Goal: Information Seeking & Learning: Understand process/instructions

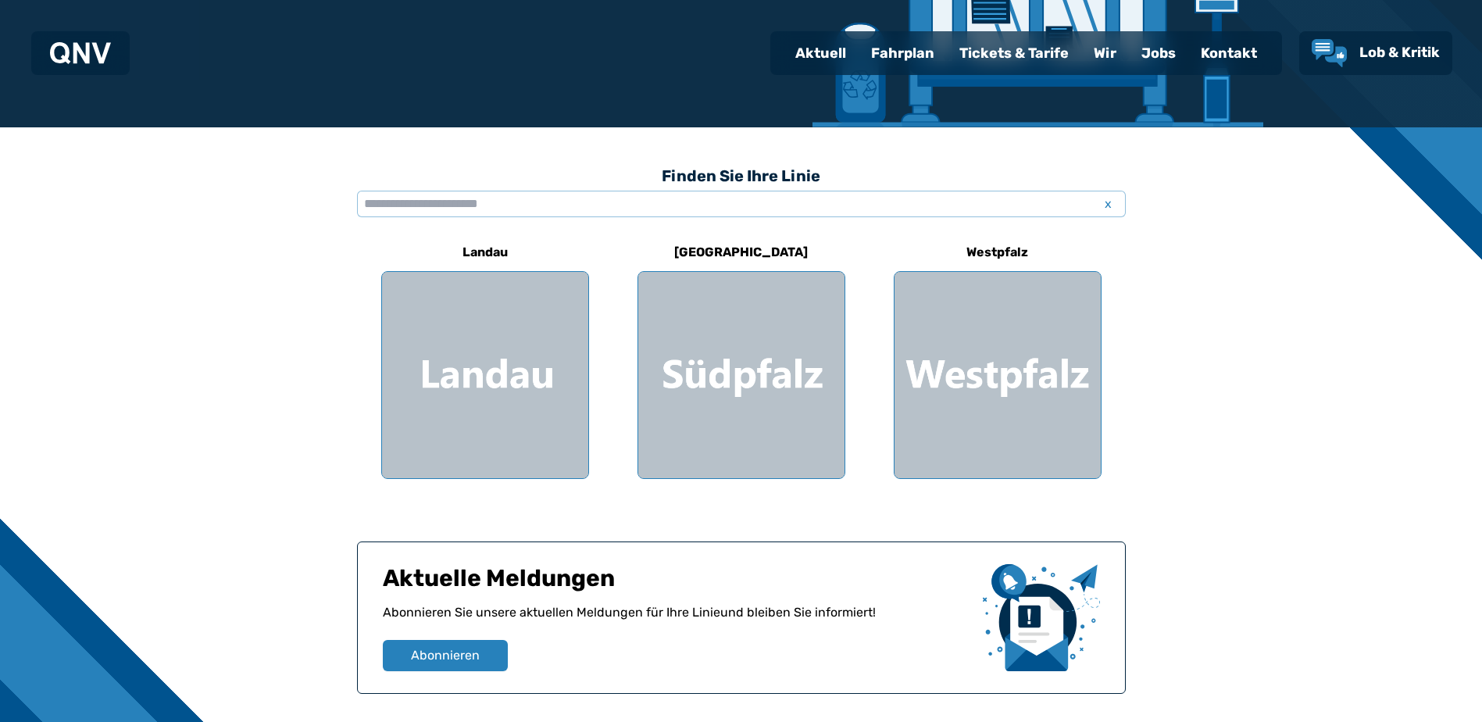
scroll to position [313, 0]
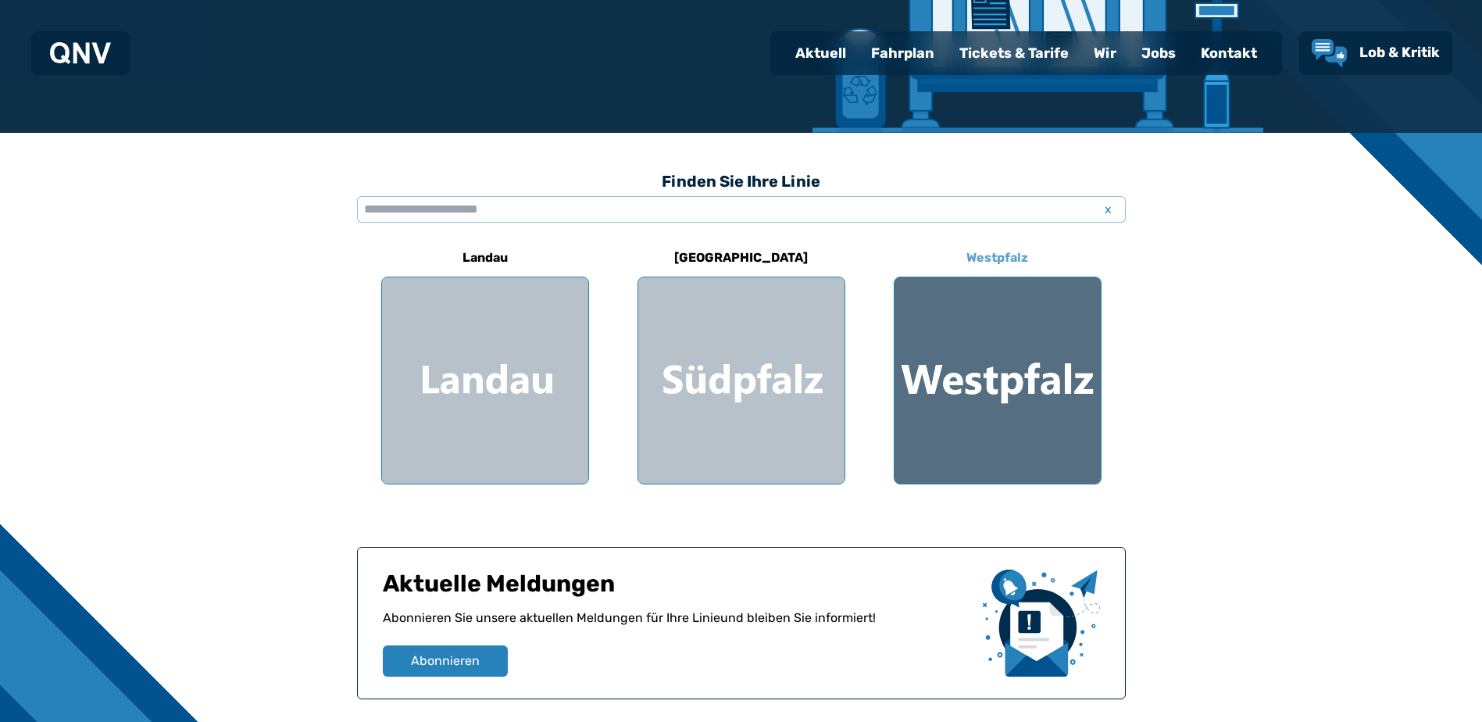
click at [1045, 392] on div at bounding box center [998, 380] width 206 height 206
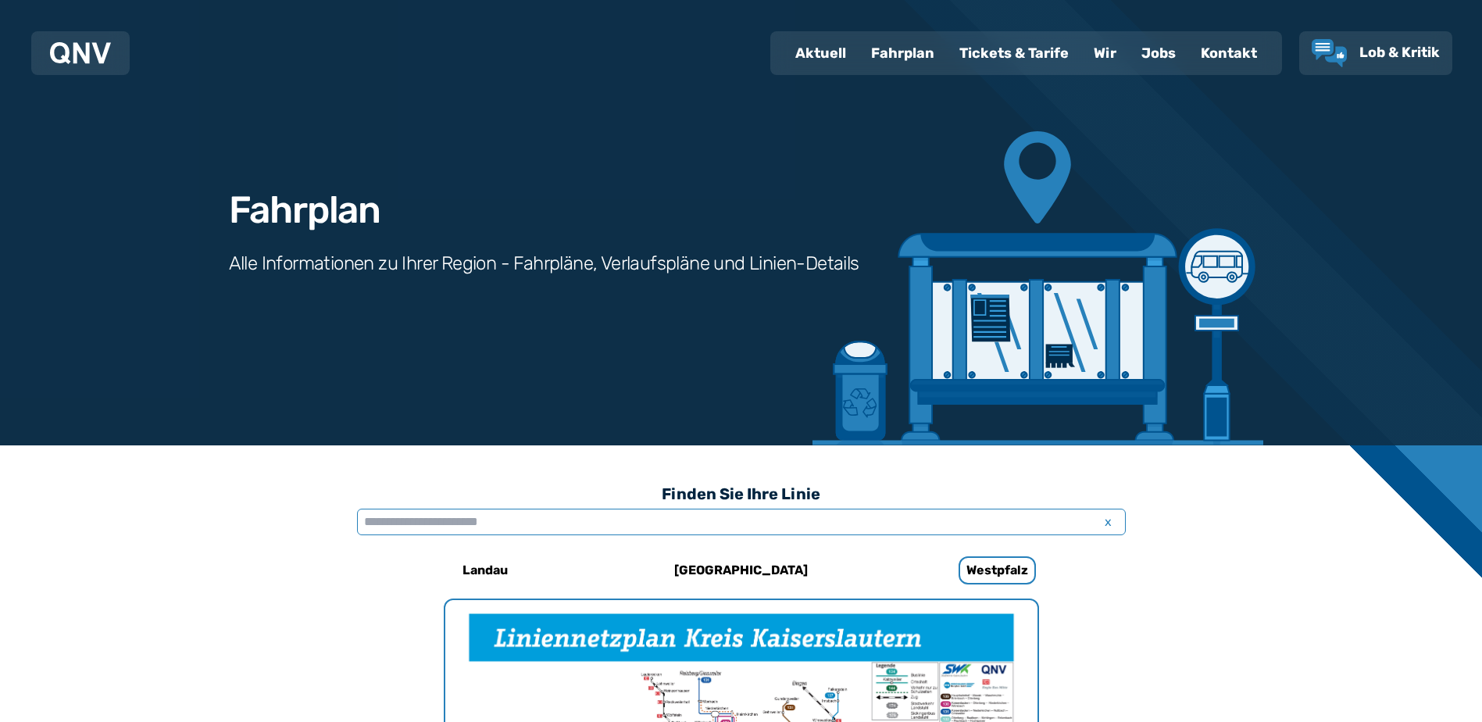
click at [516, 522] on input "text" at bounding box center [741, 522] width 769 height 27
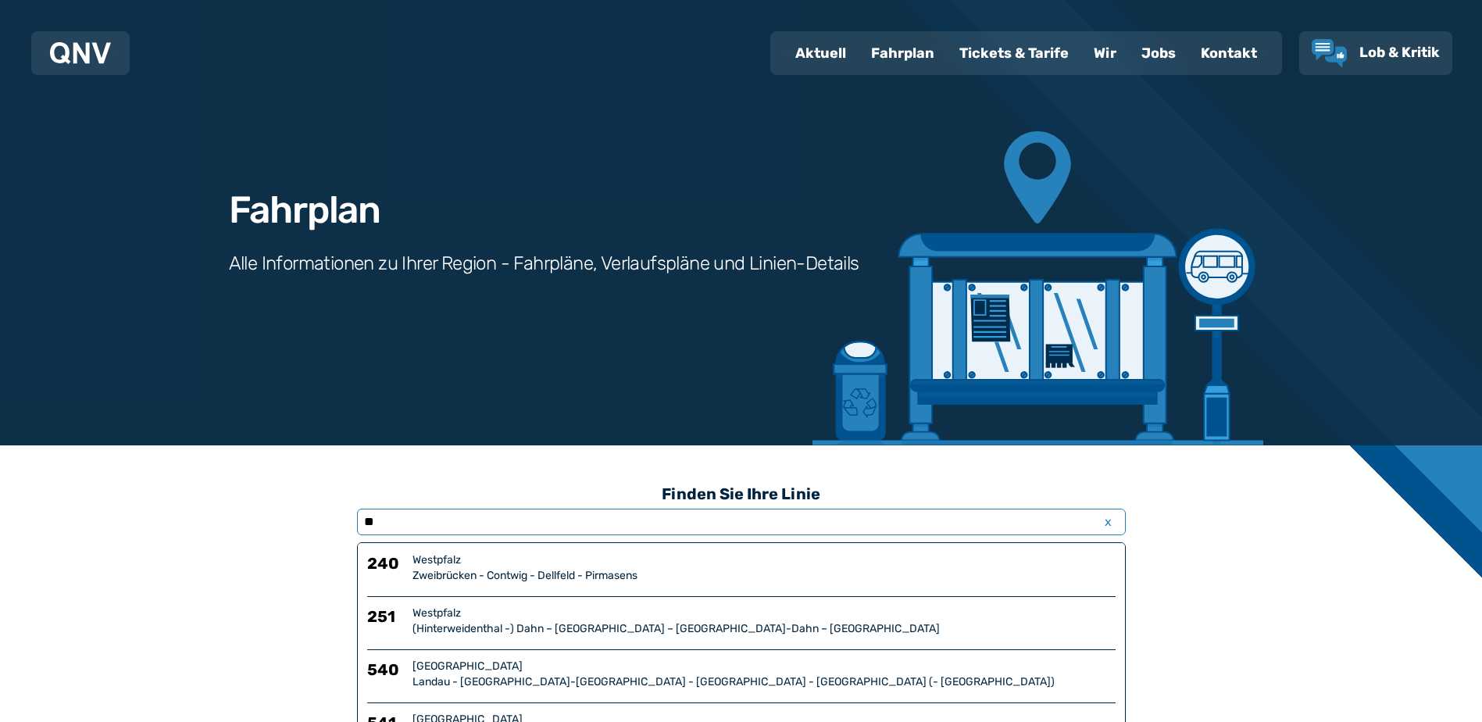
type input "*"
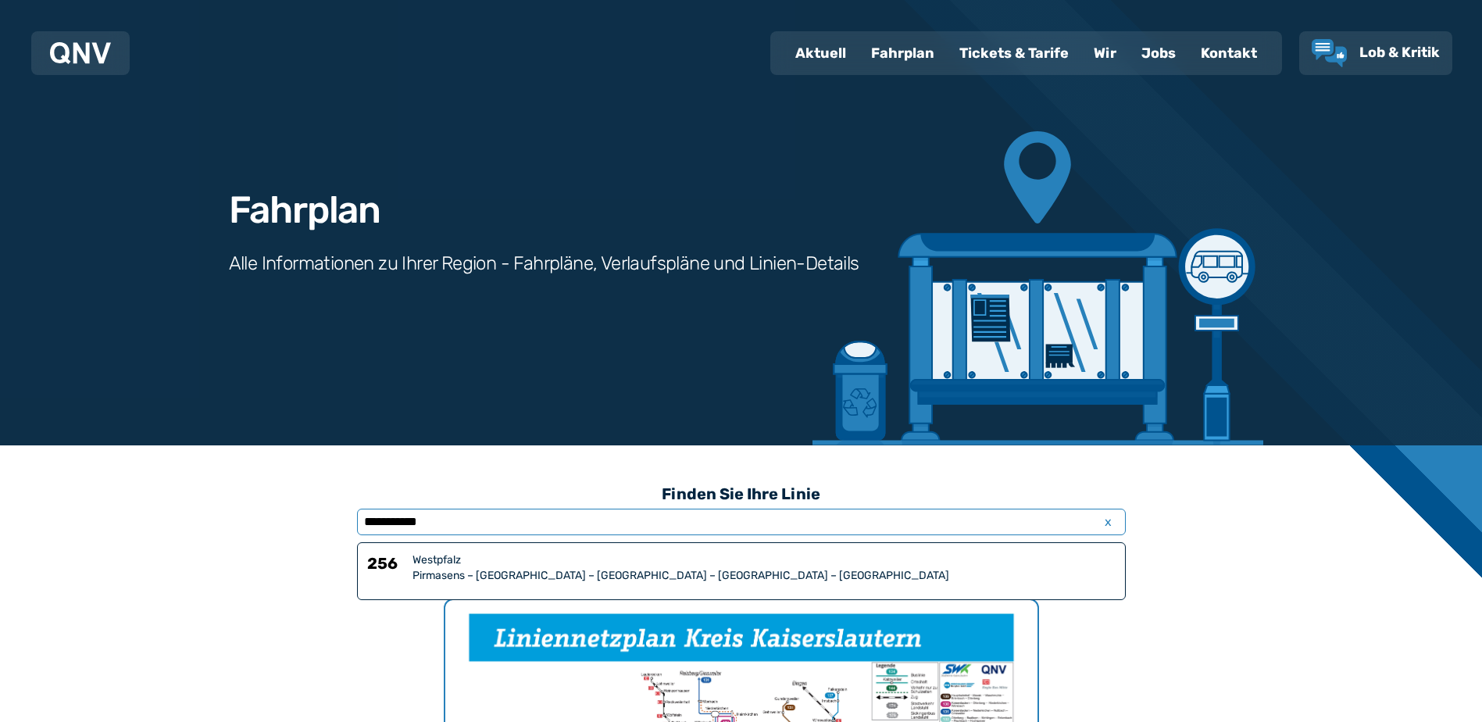
type input "**********"
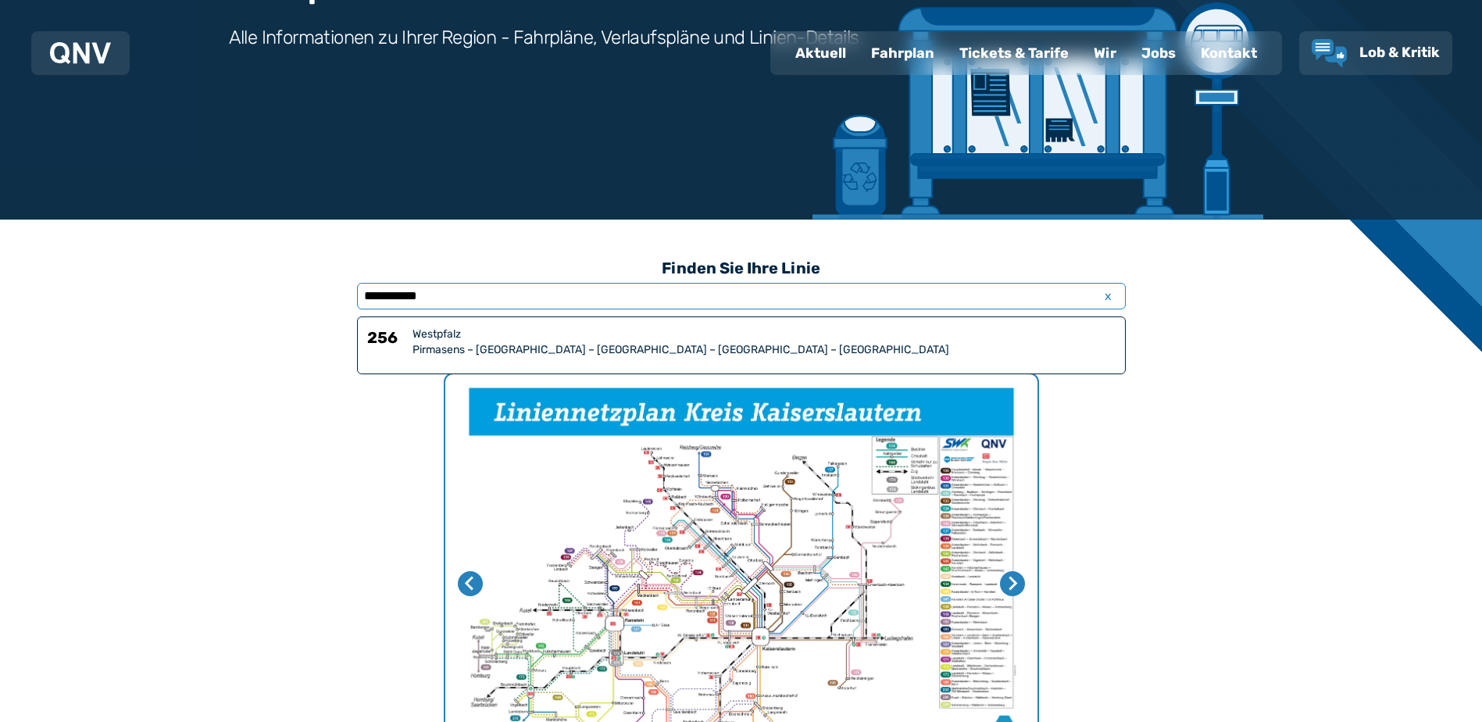
scroll to position [234, 0]
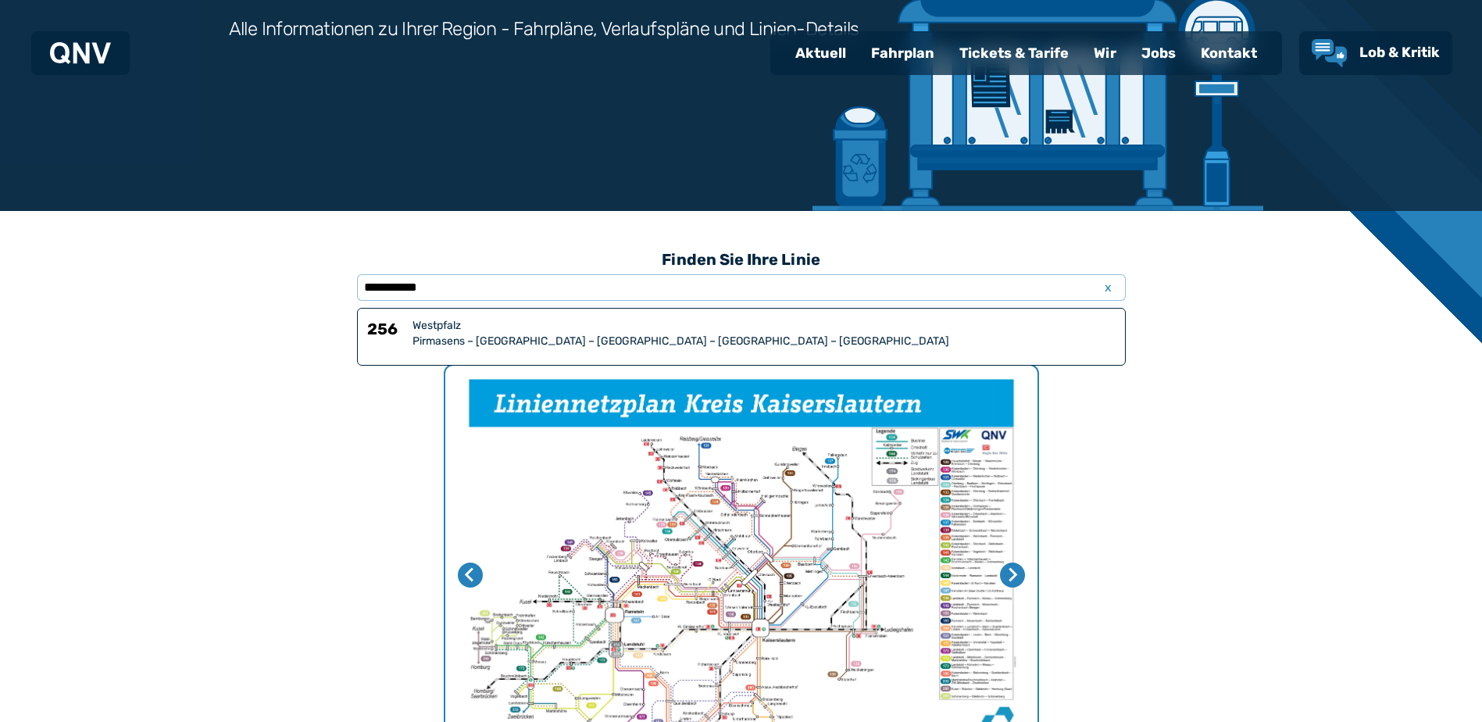
click at [477, 331] on div "Westpfalz" at bounding box center [764, 326] width 703 height 16
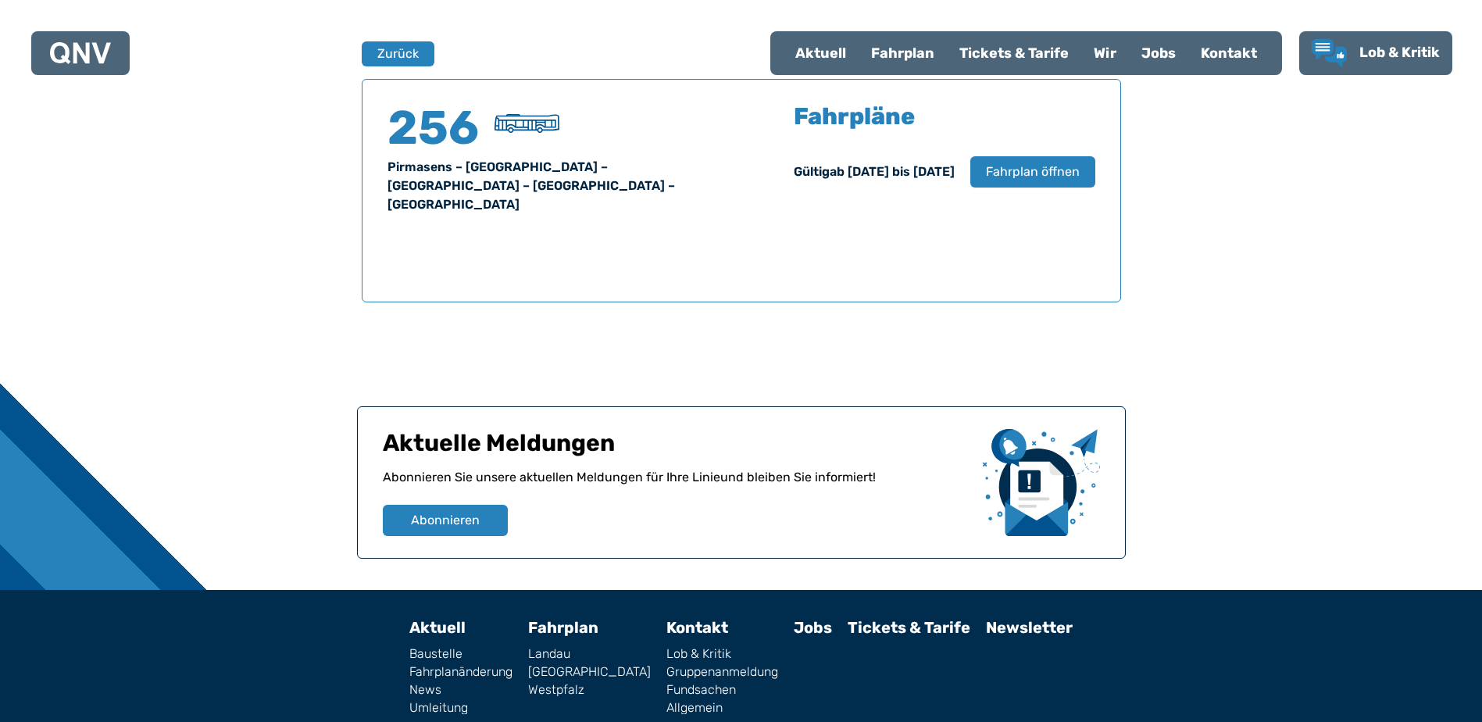
scroll to position [952, 0]
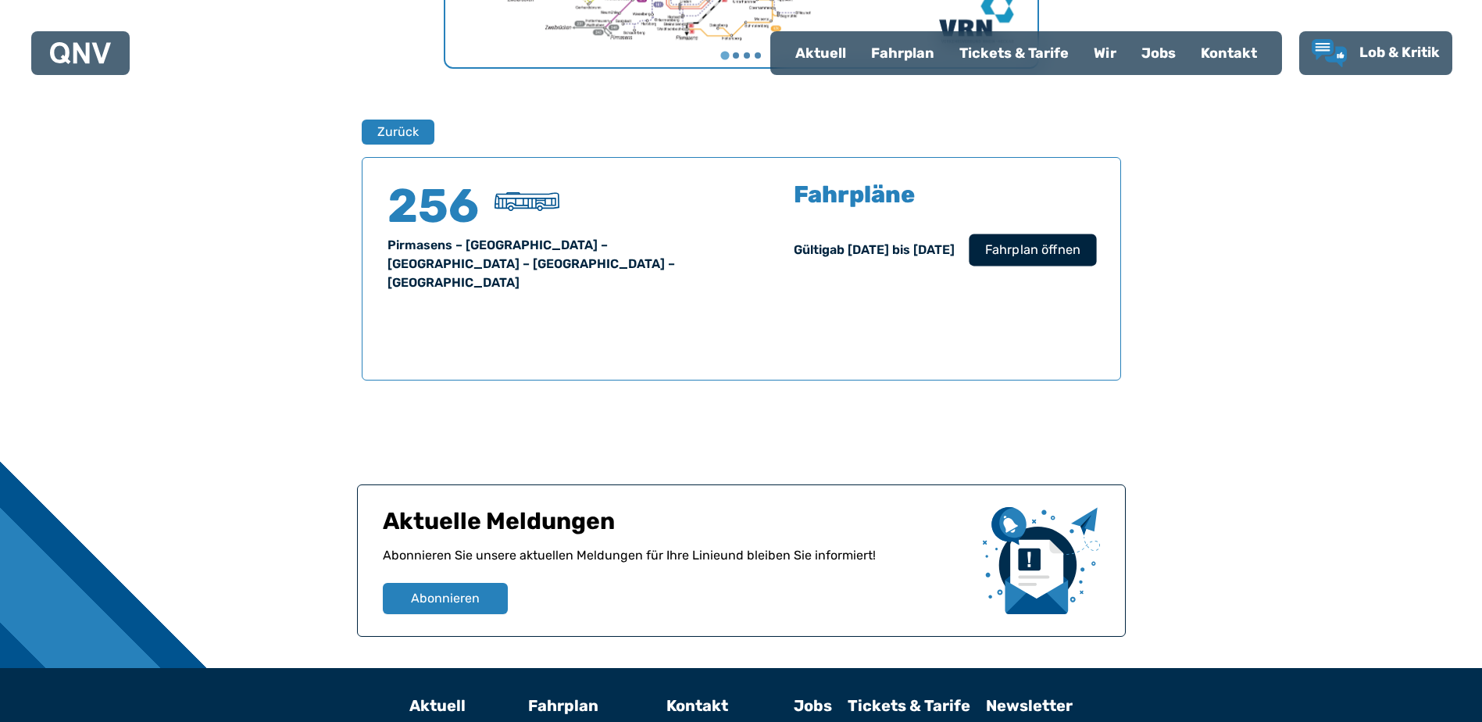
click at [1041, 249] on span "Fahrplan öffnen" at bounding box center [1032, 250] width 95 height 19
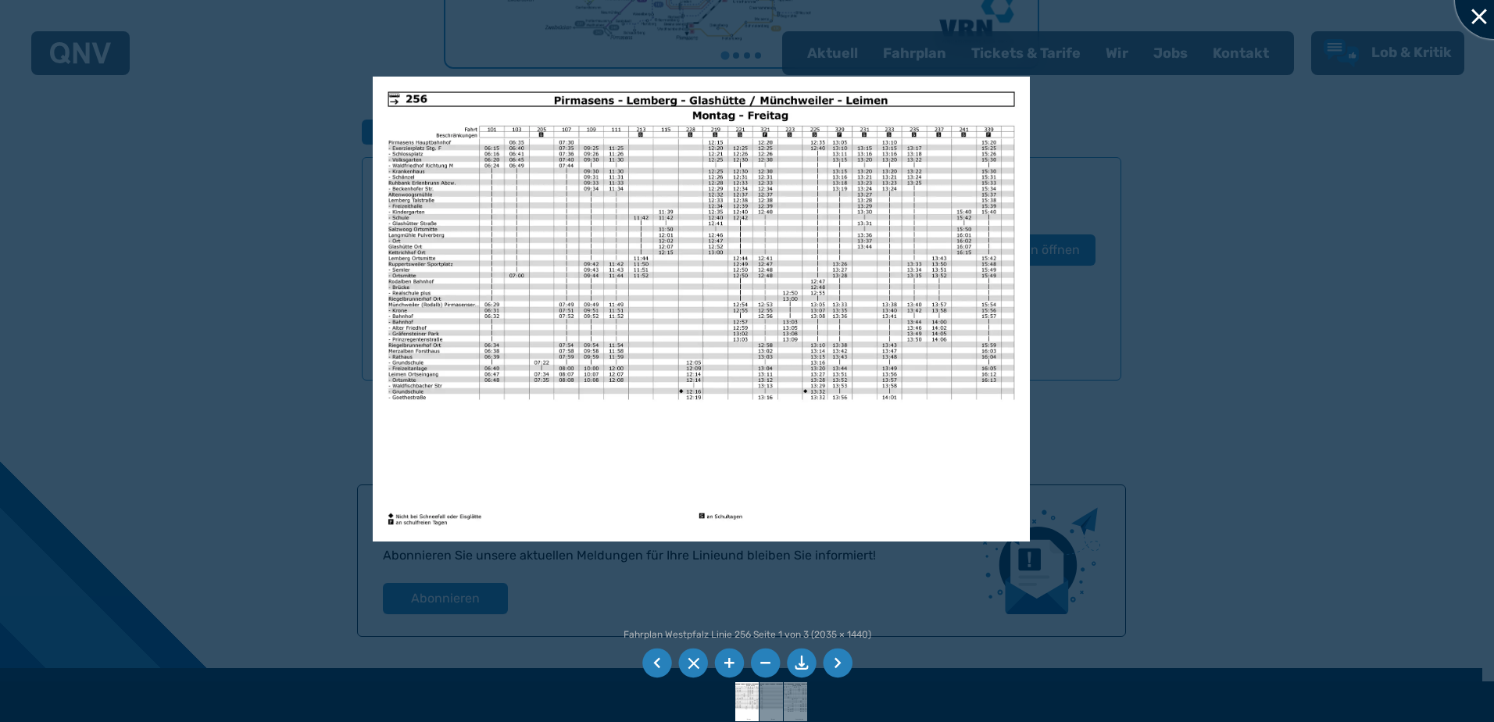
click at [1482, 13] on div at bounding box center [1494, 0] width 78 height 78
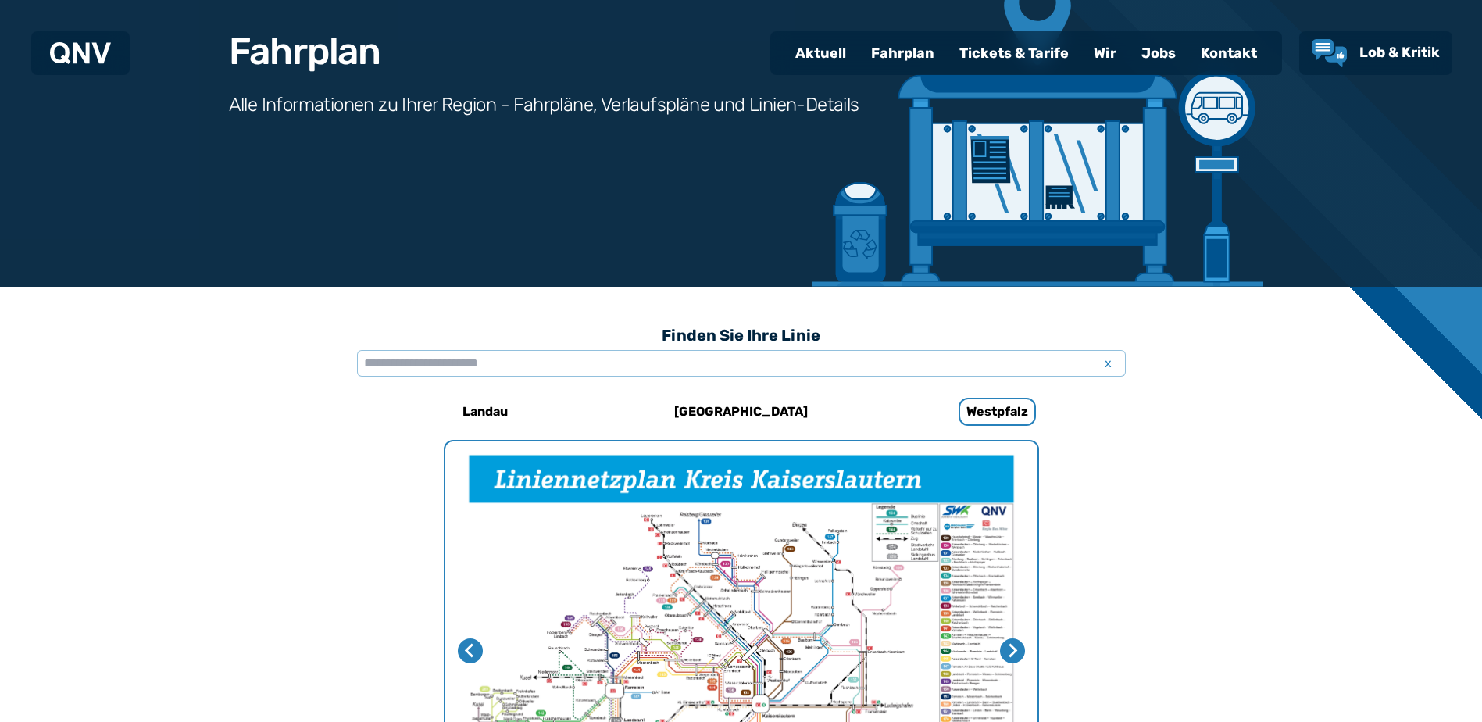
scroll to position [92, 0]
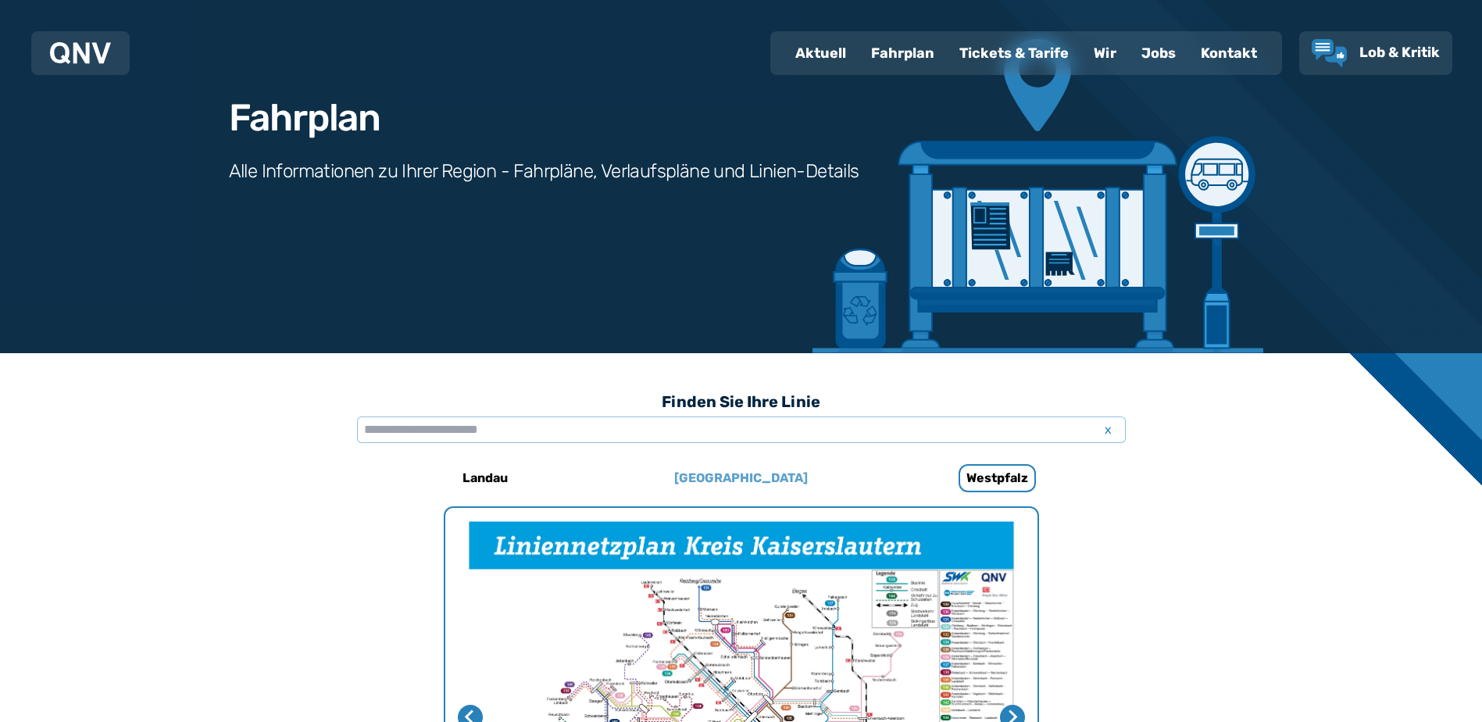
click at [742, 485] on h6 "[GEOGRAPHIC_DATA]" at bounding box center [741, 478] width 146 height 25
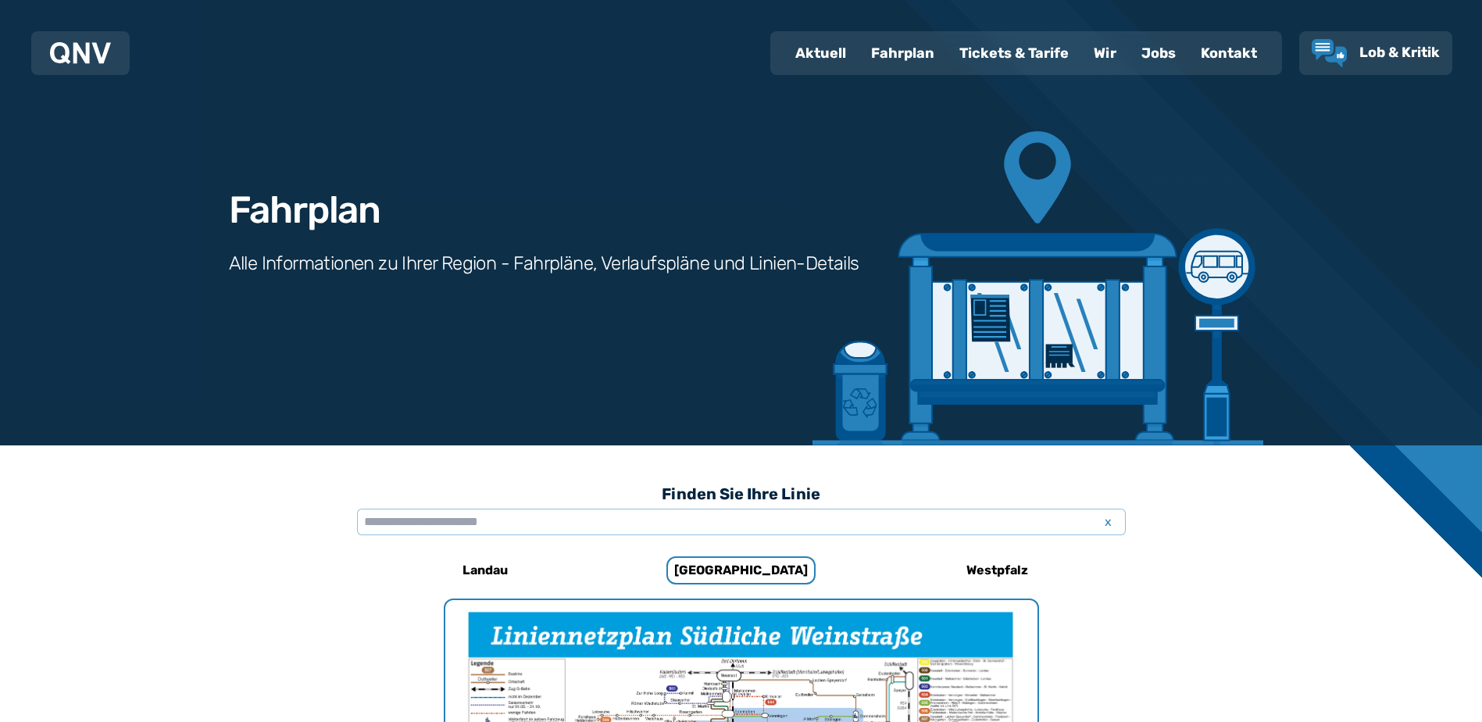
click at [797, 48] on div "Aktuell" at bounding box center [821, 53] width 76 height 41
select select "*"
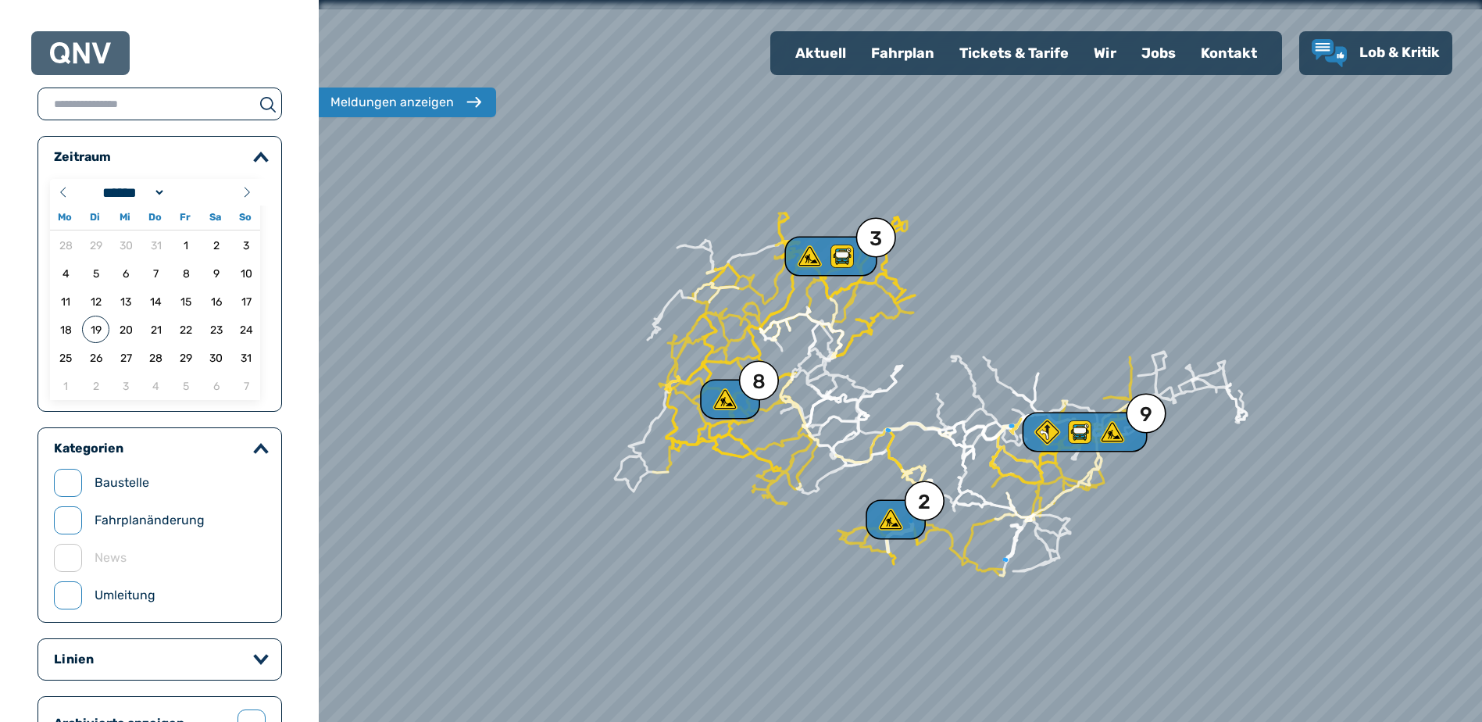
click at [89, 56] on img at bounding box center [80, 53] width 61 height 22
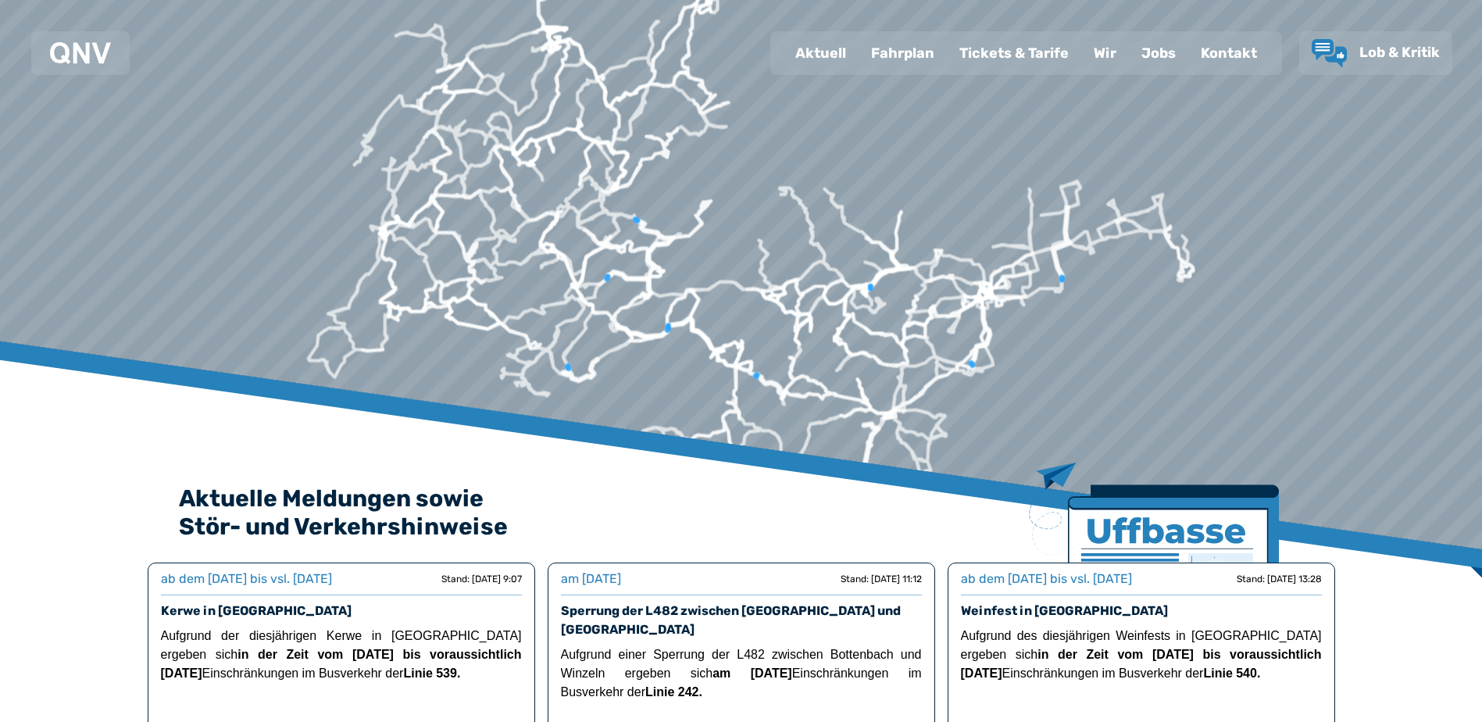
click at [904, 59] on div "Fahrplan" at bounding box center [903, 53] width 88 height 41
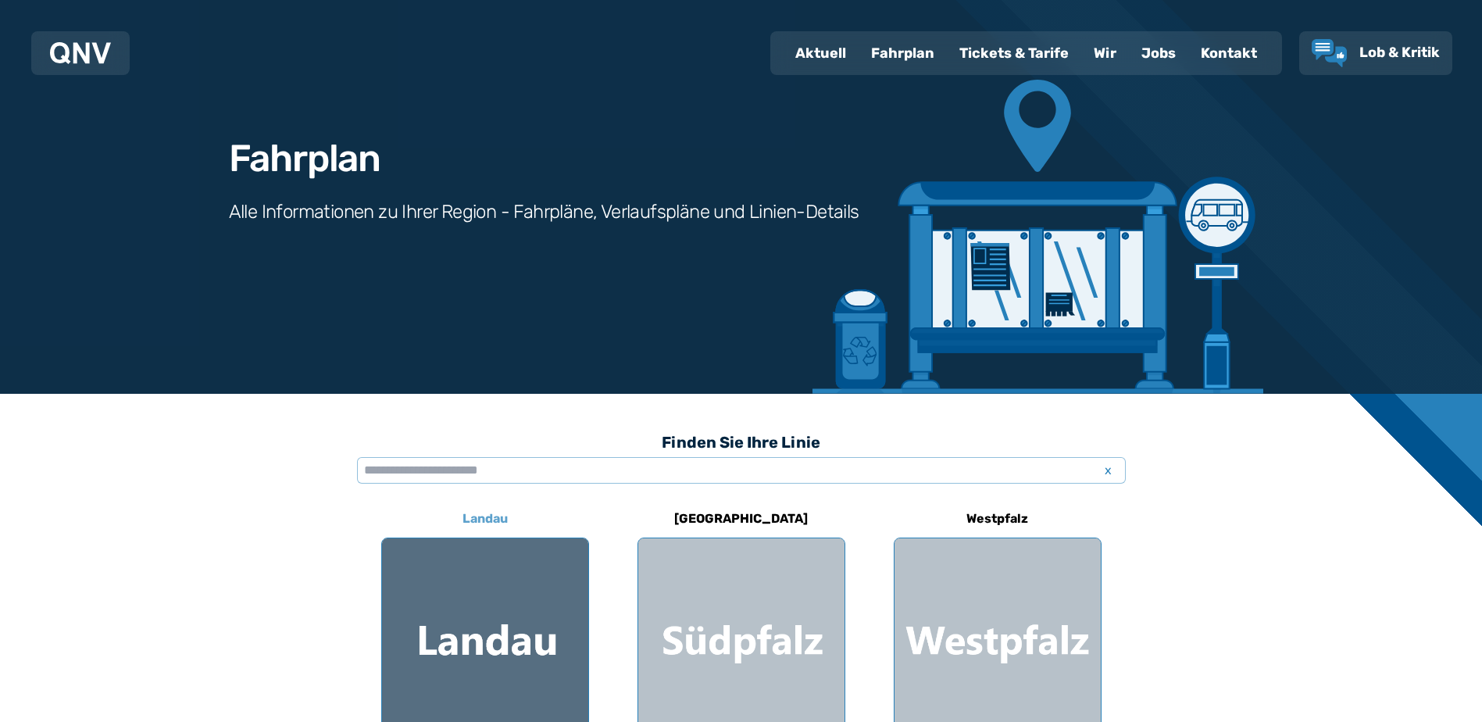
scroll to position [78, 0]
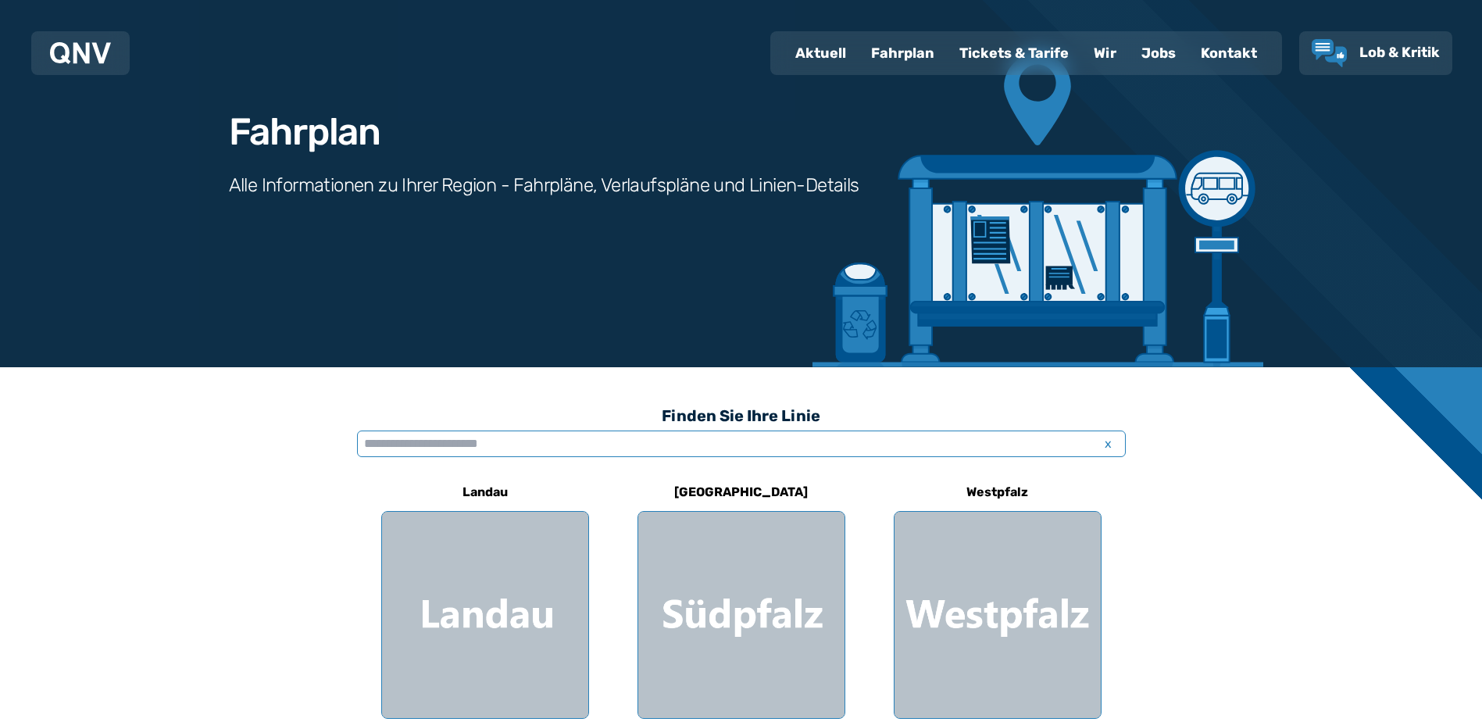
click at [475, 445] on input "text" at bounding box center [741, 444] width 769 height 27
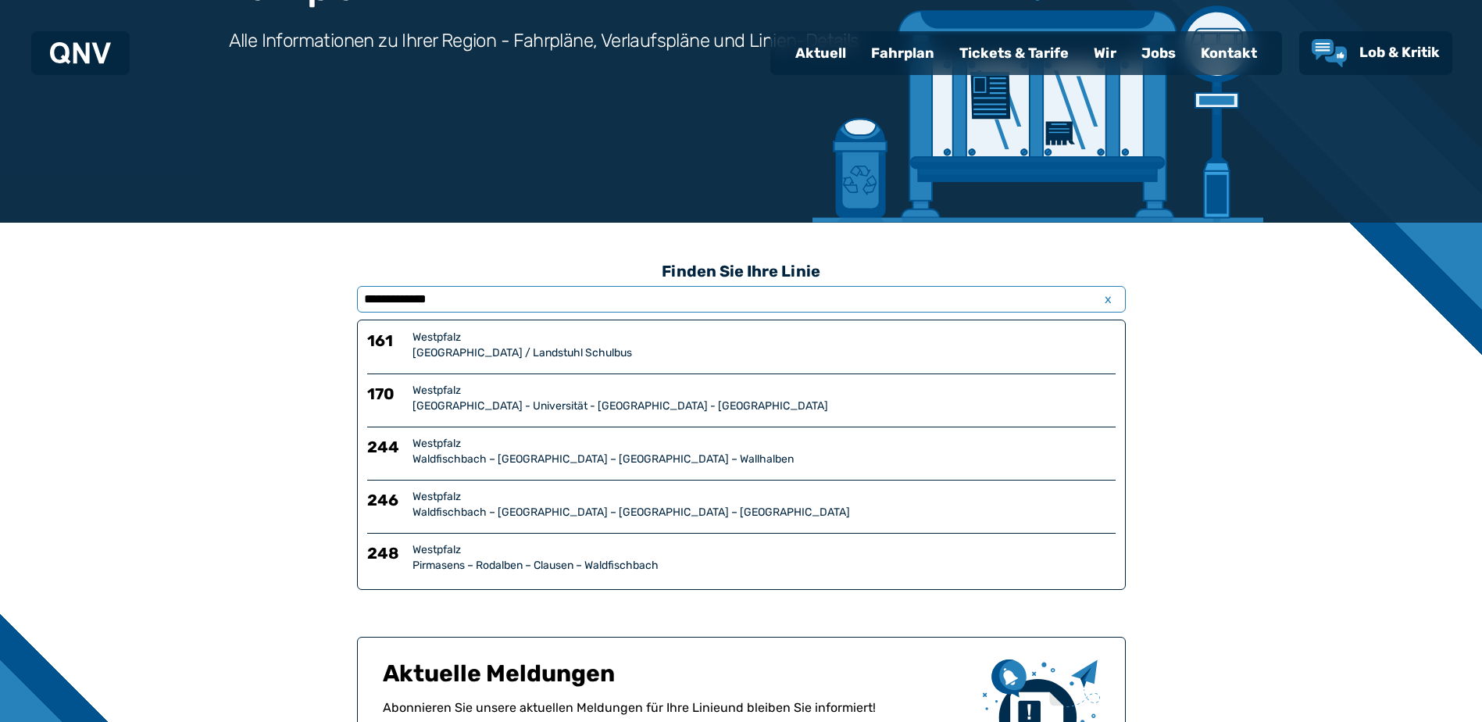
scroll to position [313, 0]
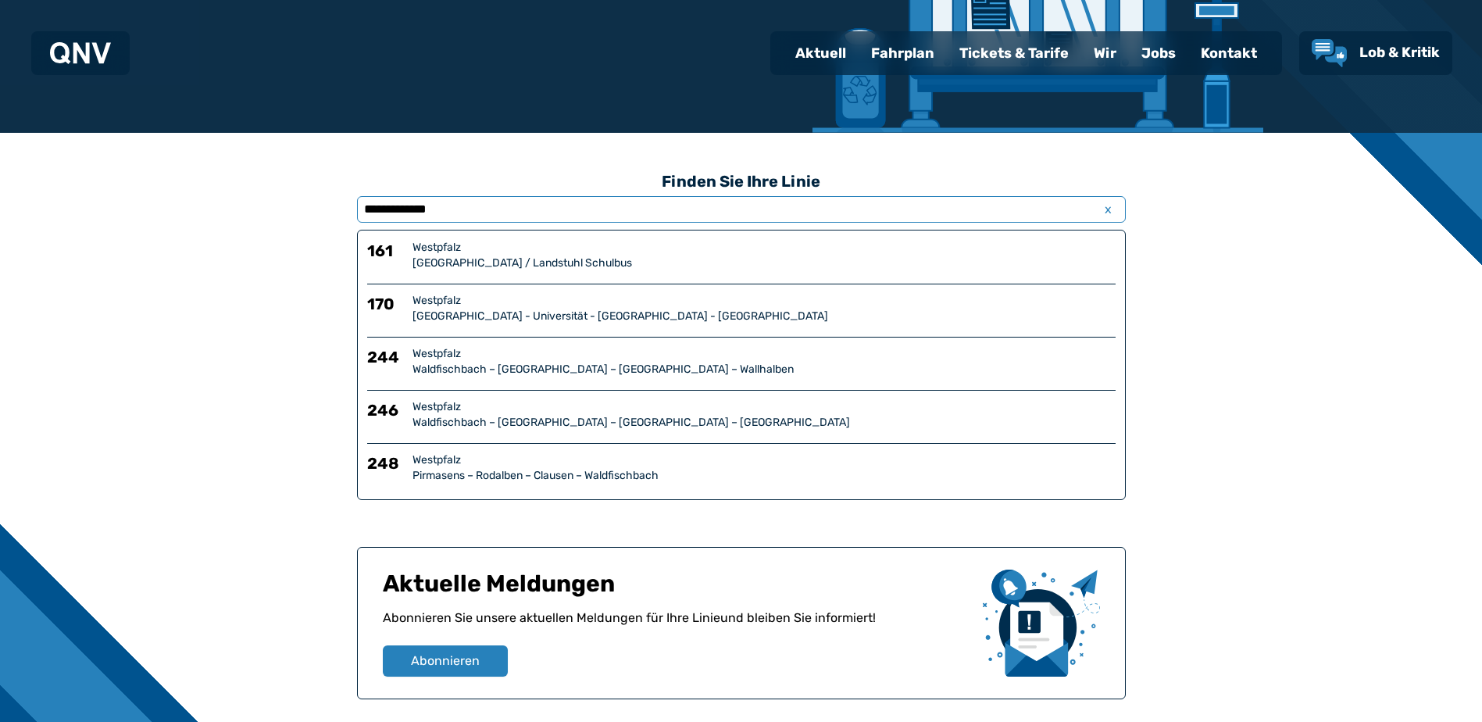
type input "**********"
click at [536, 472] on div "Pirmasens – Rodalben – Clausen – Waldfischbach" at bounding box center [764, 476] width 703 height 16
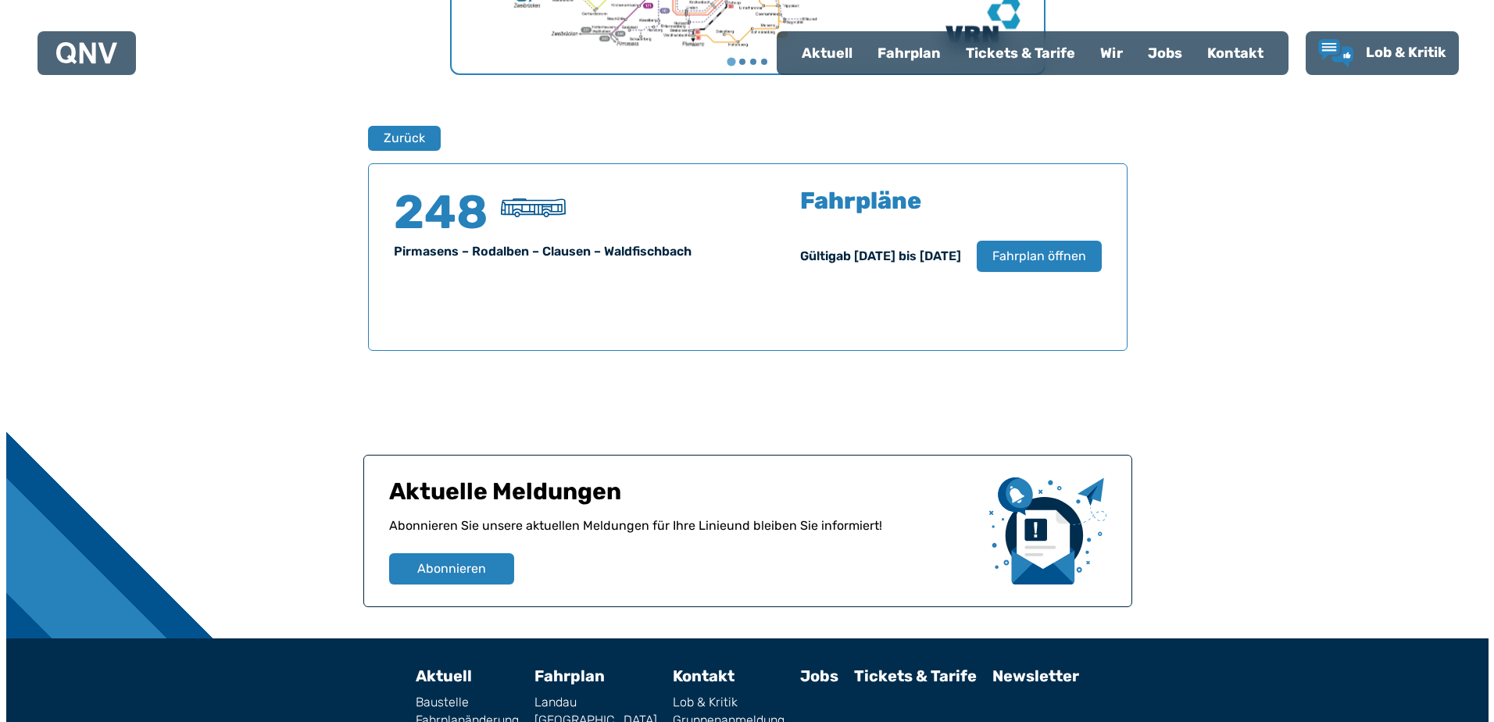
scroll to position [1030, 0]
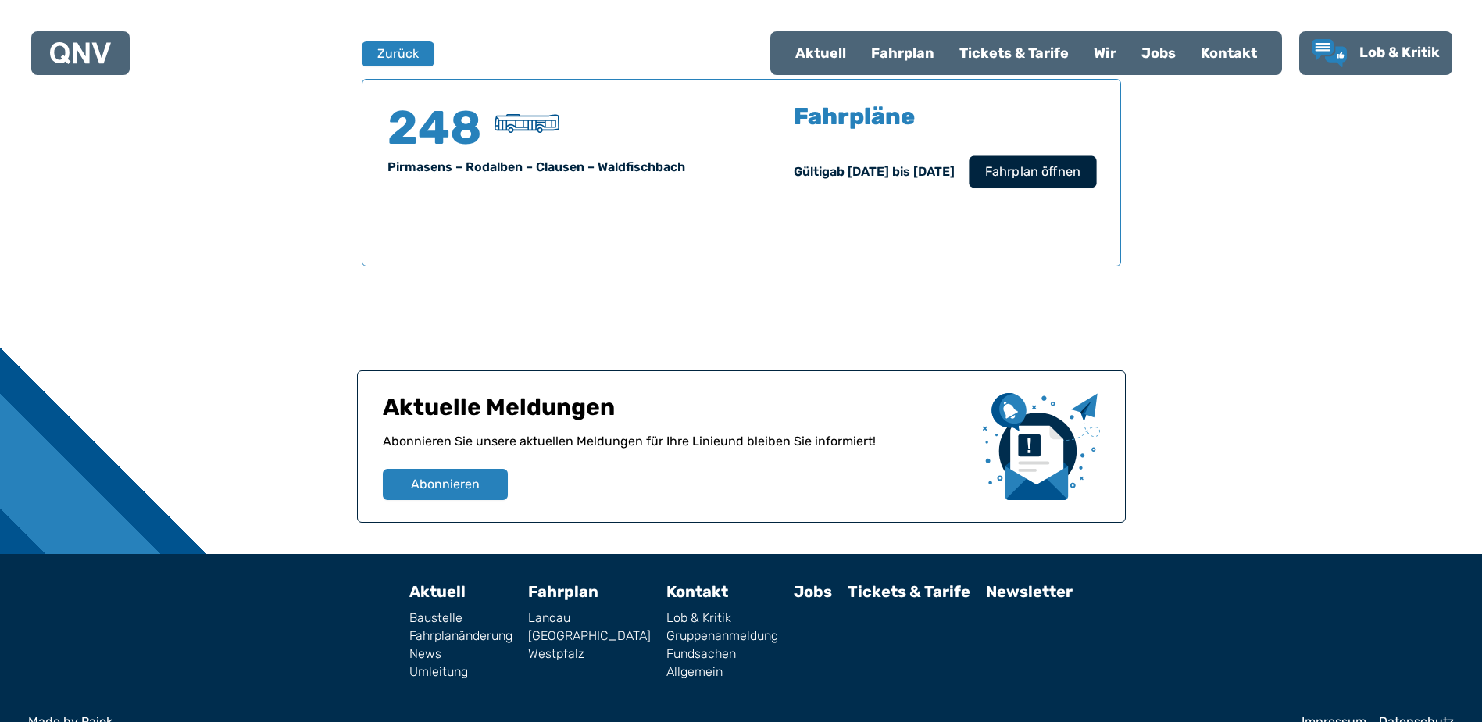
click at [1035, 172] on span "Fahrplan öffnen" at bounding box center [1032, 172] width 95 height 19
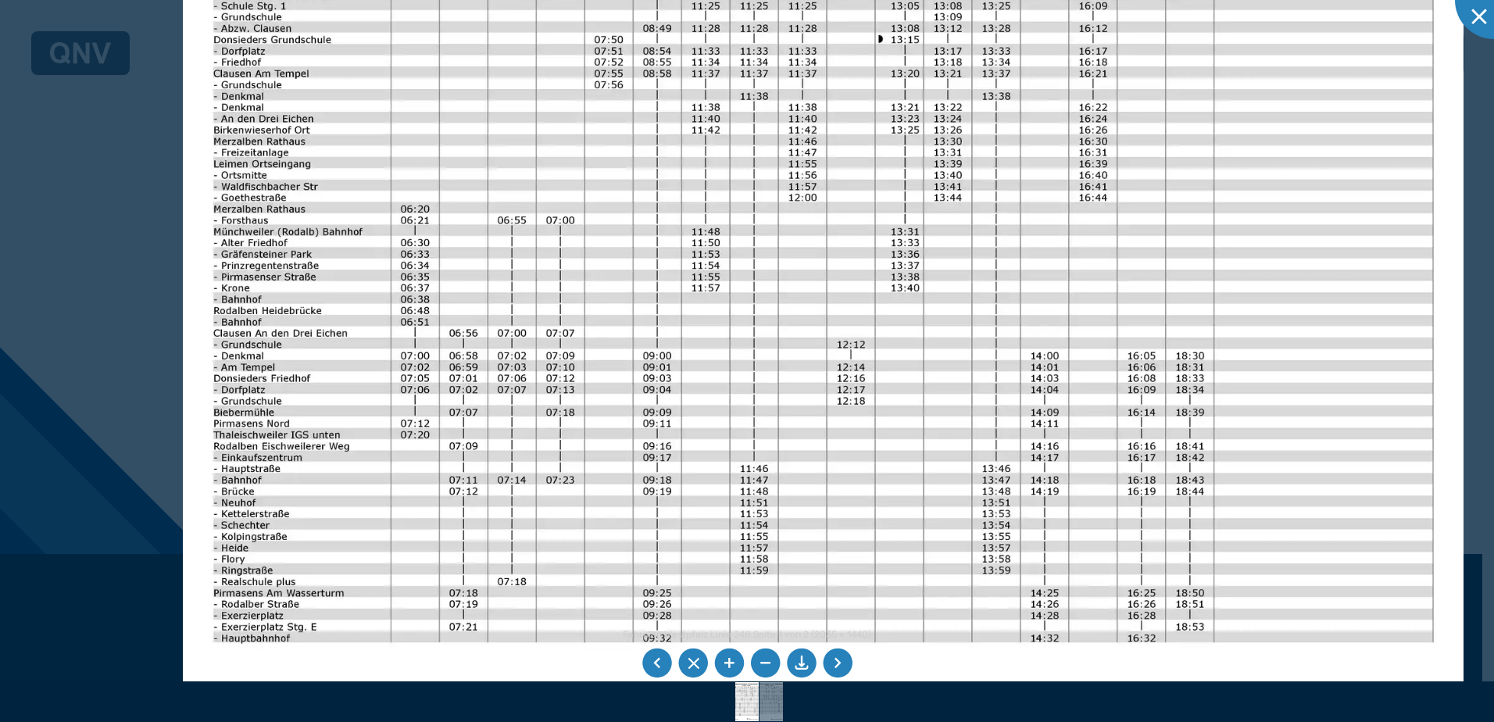
click at [508, 384] on img at bounding box center [823, 319] width 1281 height 906
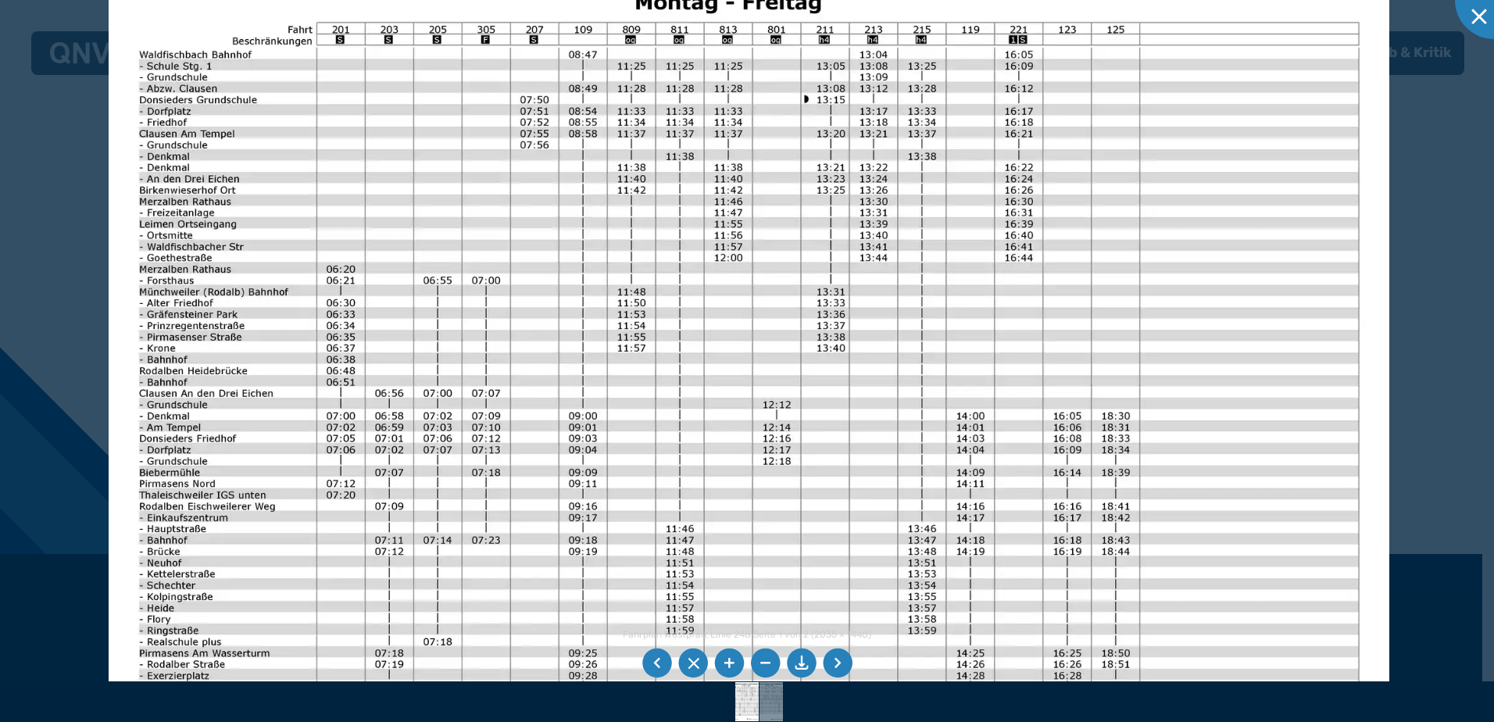
click at [550, 376] on img at bounding box center [749, 380] width 1281 height 906
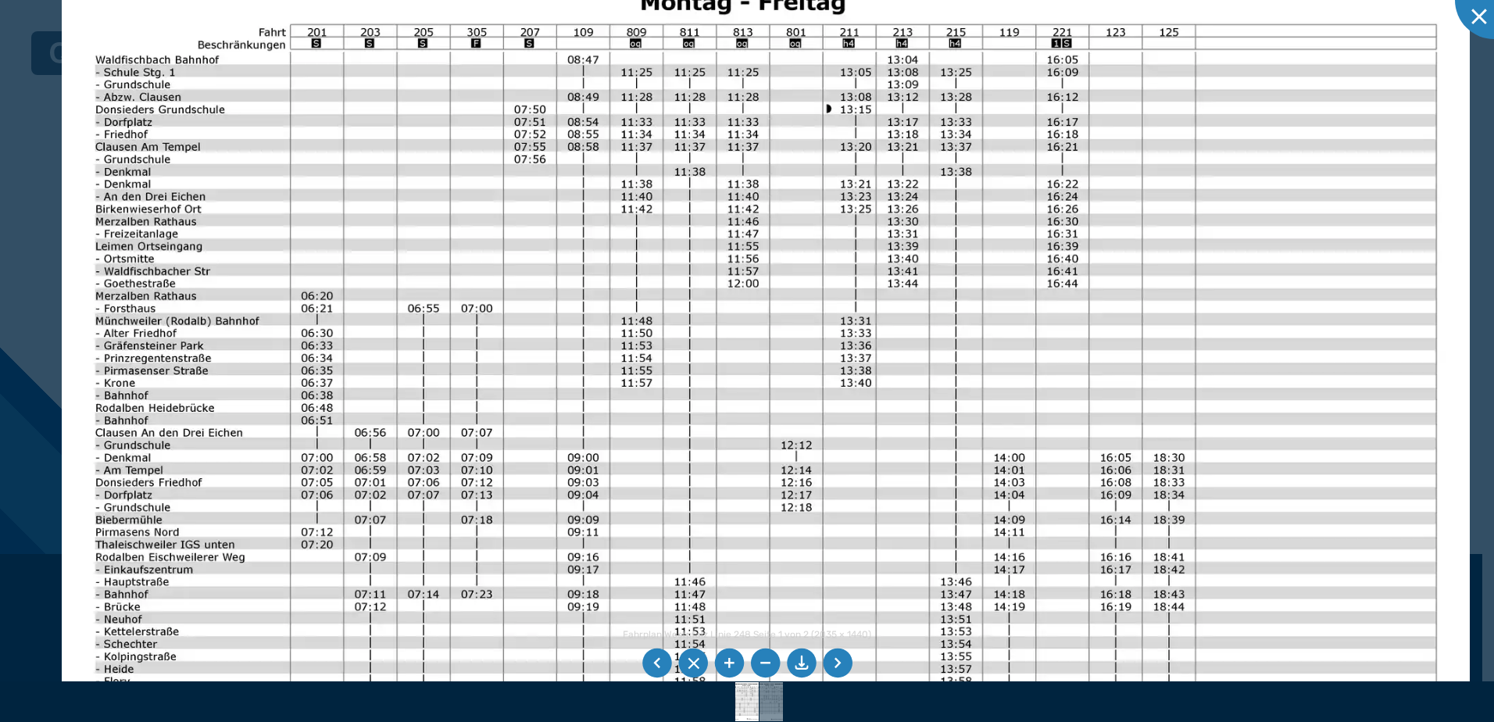
click at [1160, 169] on img at bounding box center [766, 417] width 1409 height 997
